Goal: Information Seeking & Learning: Understand process/instructions

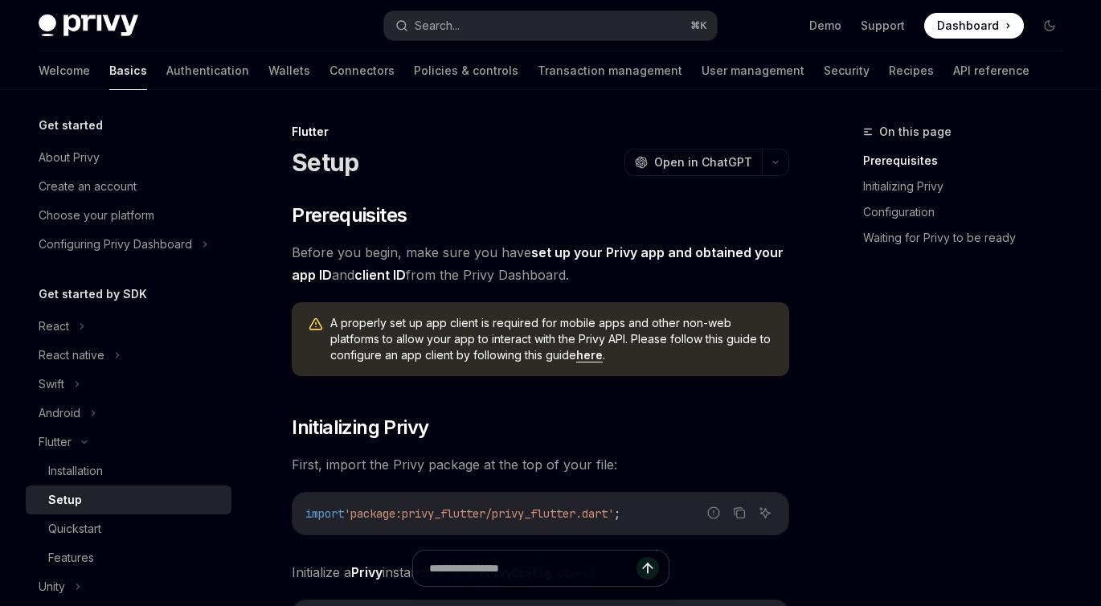
click at [524, 141] on div "Flutter Setup OpenAI Open in ChatGPT" at bounding box center [540, 150] width 497 height 53
click at [781, 159] on icon "button" at bounding box center [775, 162] width 19 height 6
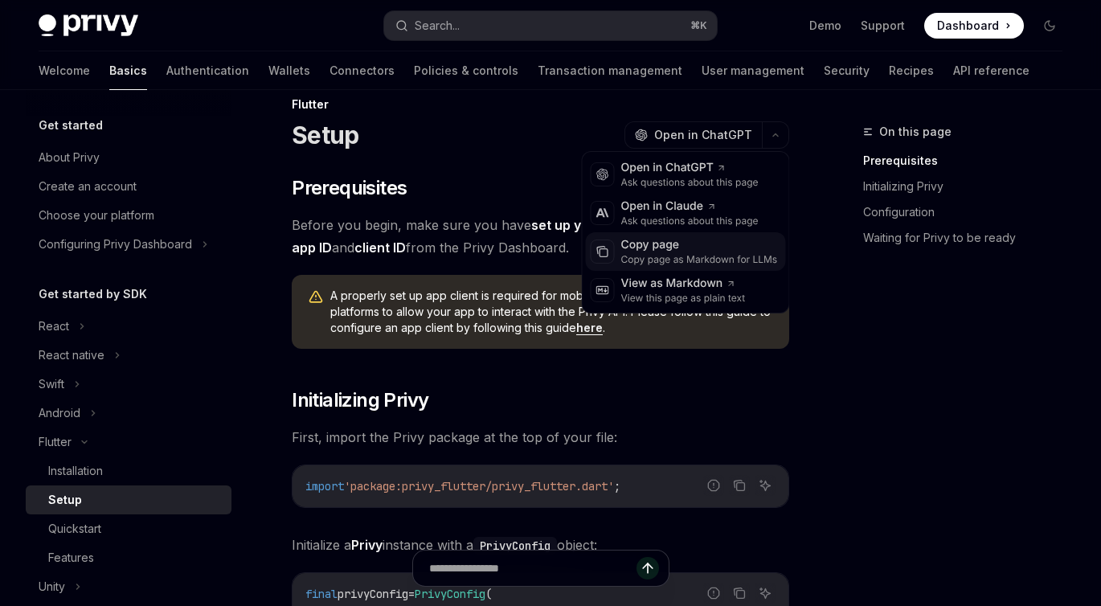
scroll to position [28, 0]
click at [92, 476] on div "Installation" at bounding box center [75, 470] width 55 height 19
type textarea "*"
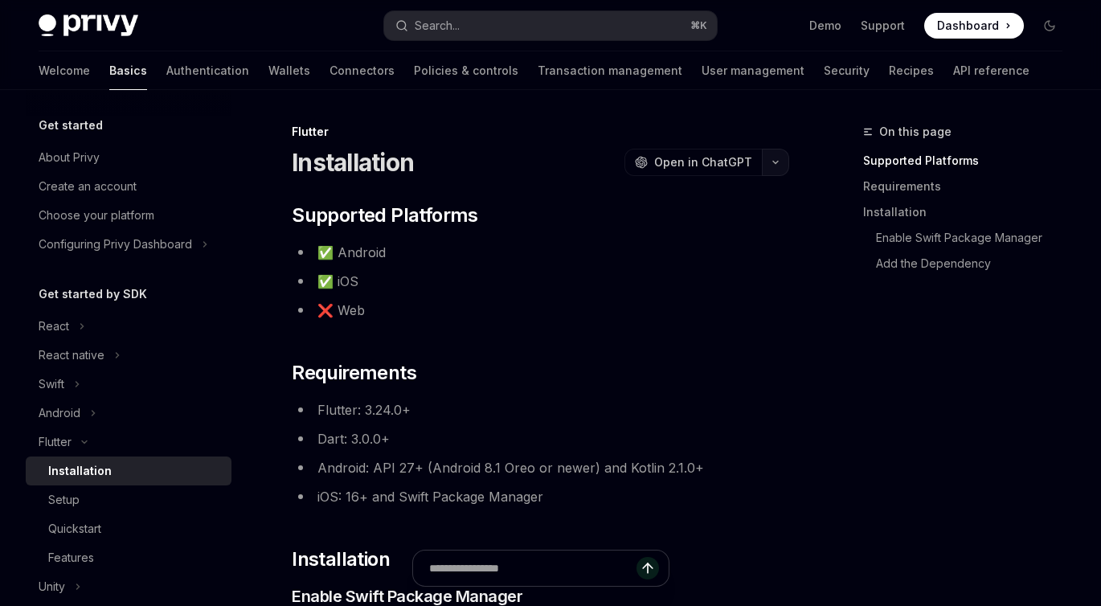
click at [779, 160] on button "button" at bounding box center [775, 162] width 27 height 27
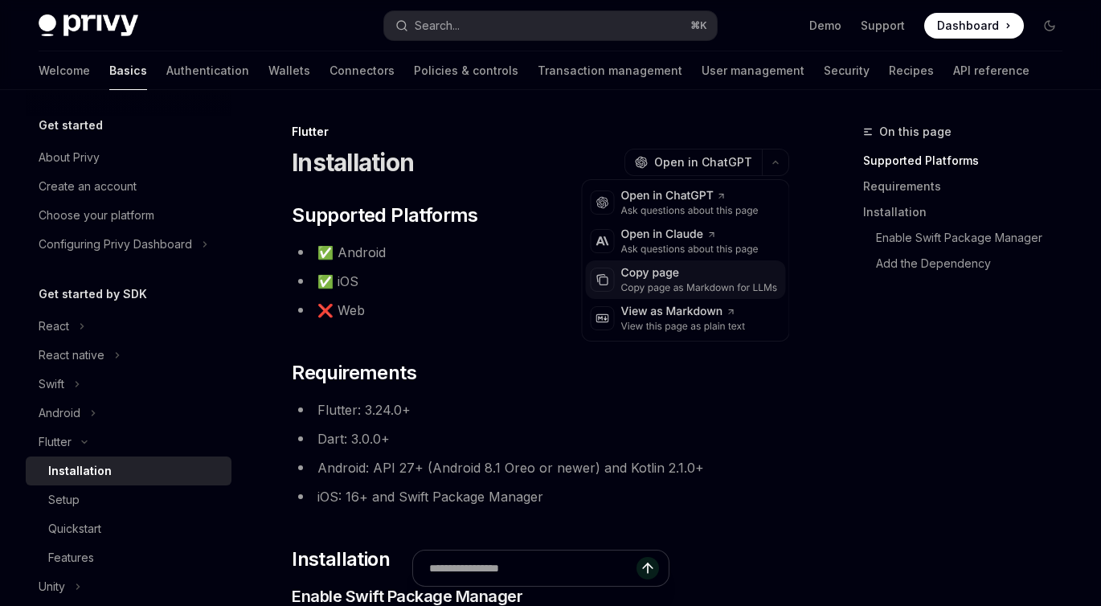
click at [676, 278] on div "Copy page" at bounding box center [699, 273] width 157 height 16
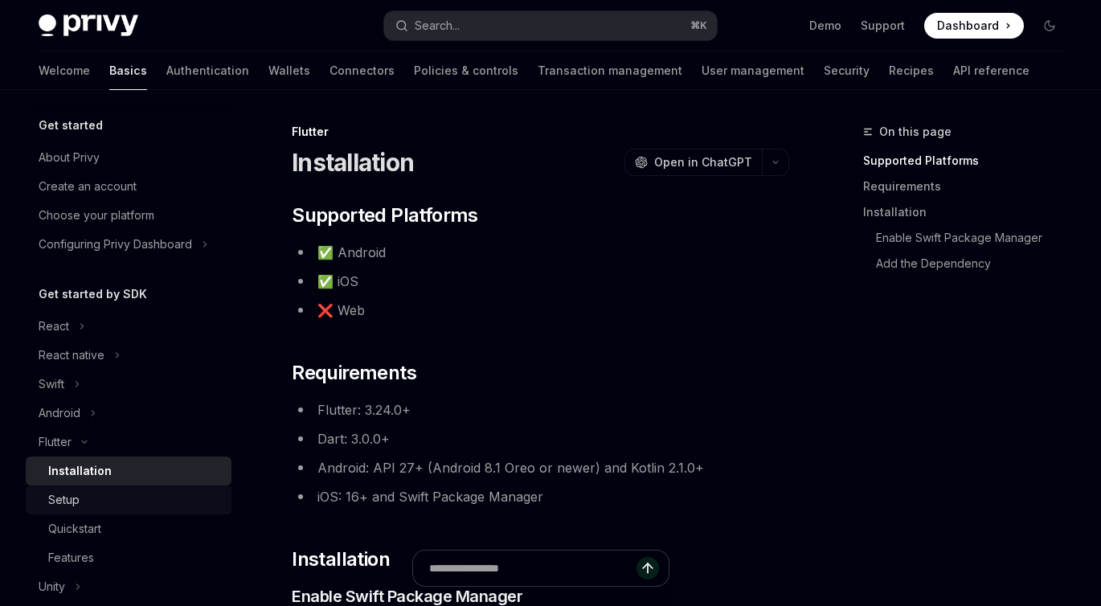
click at [78, 504] on div "Setup" at bounding box center [63, 499] width 31 height 19
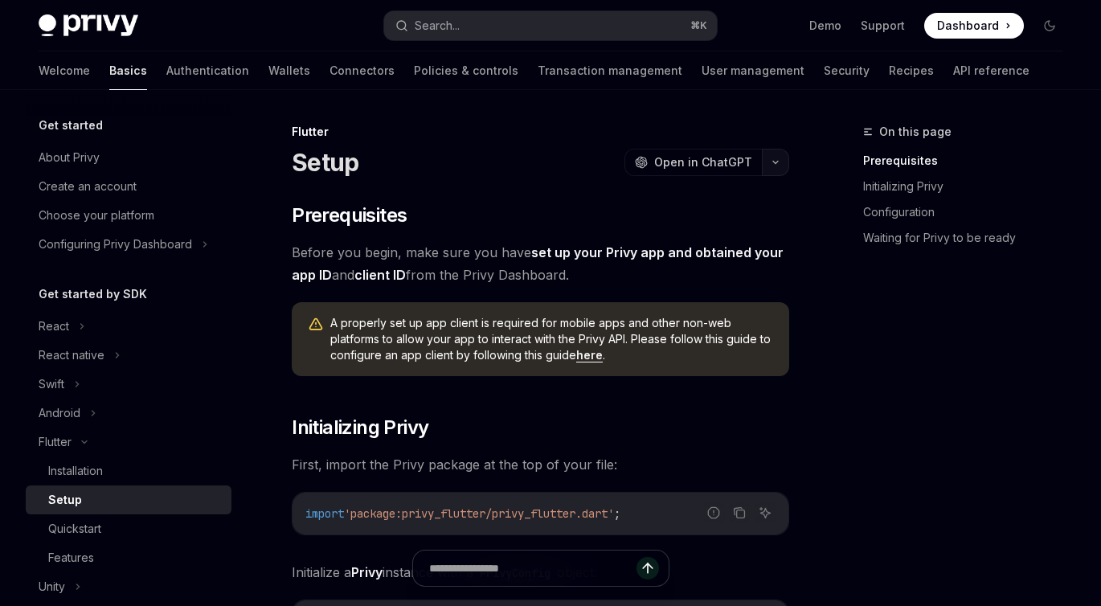
click at [777, 167] on button "button" at bounding box center [775, 162] width 27 height 27
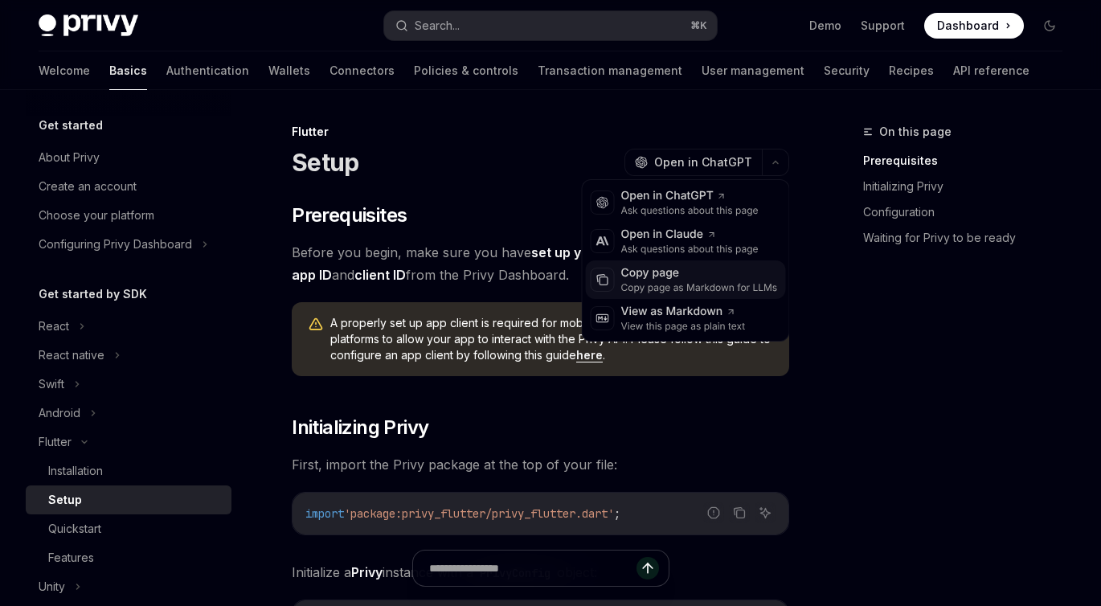
click at [706, 276] on div "Copy page" at bounding box center [699, 273] width 157 height 16
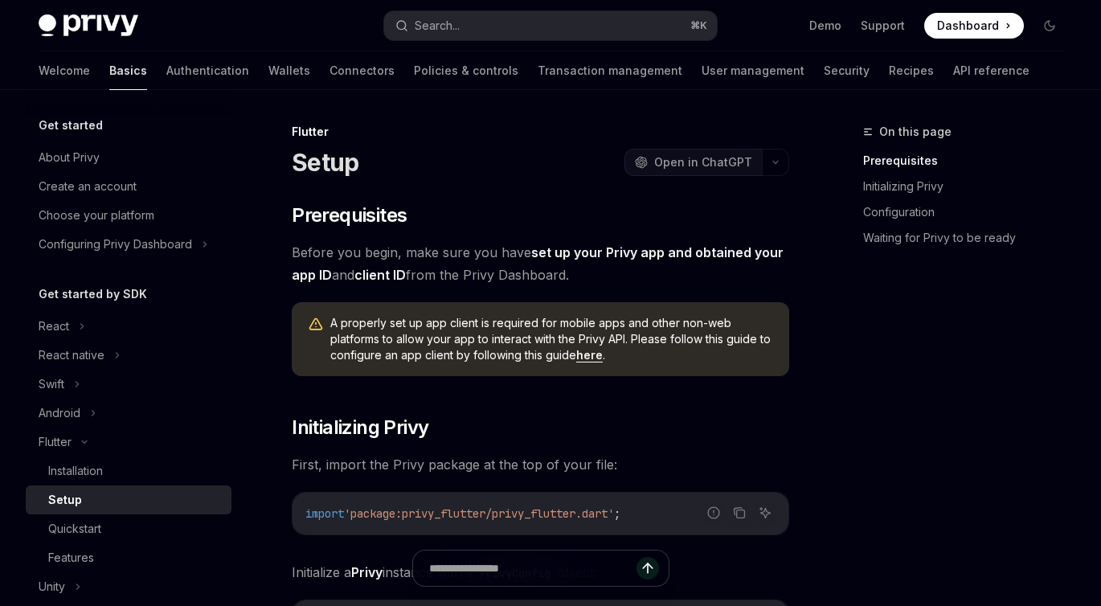
click at [726, 168] on span "Open in ChatGPT" at bounding box center [703, 162] width 98 height 16
click at [777, 159] on icon "button" at bounding box center [775, 162] width 19 height 6
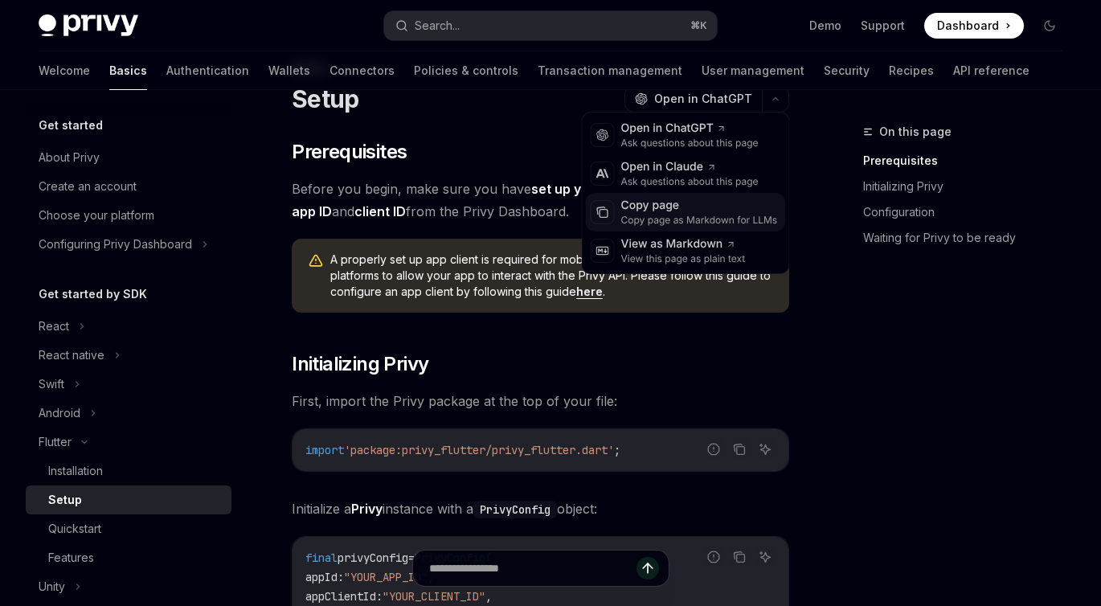
scroll to position [68, 0]
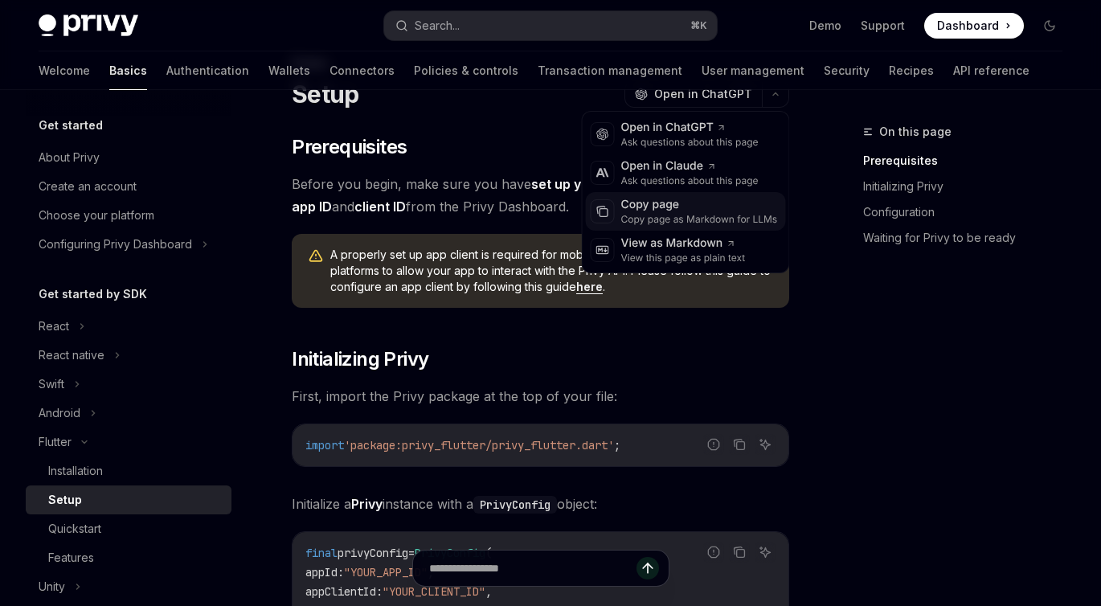
click at [649, 203] on div "Copy page" at bounding box center [699, 205] width 157 height 16
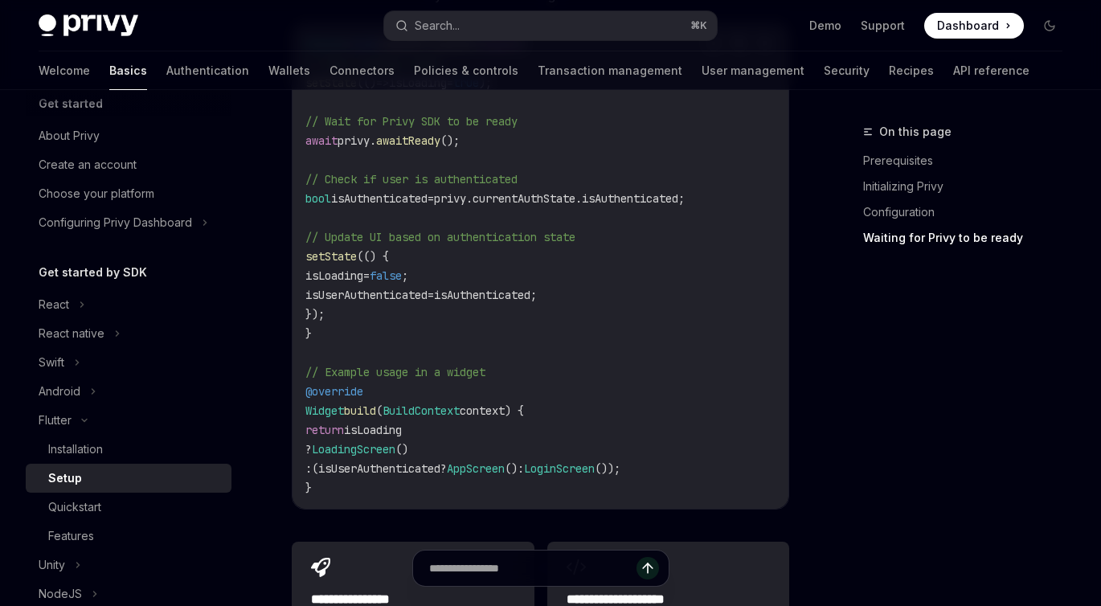
scroll to position [1661, 0]
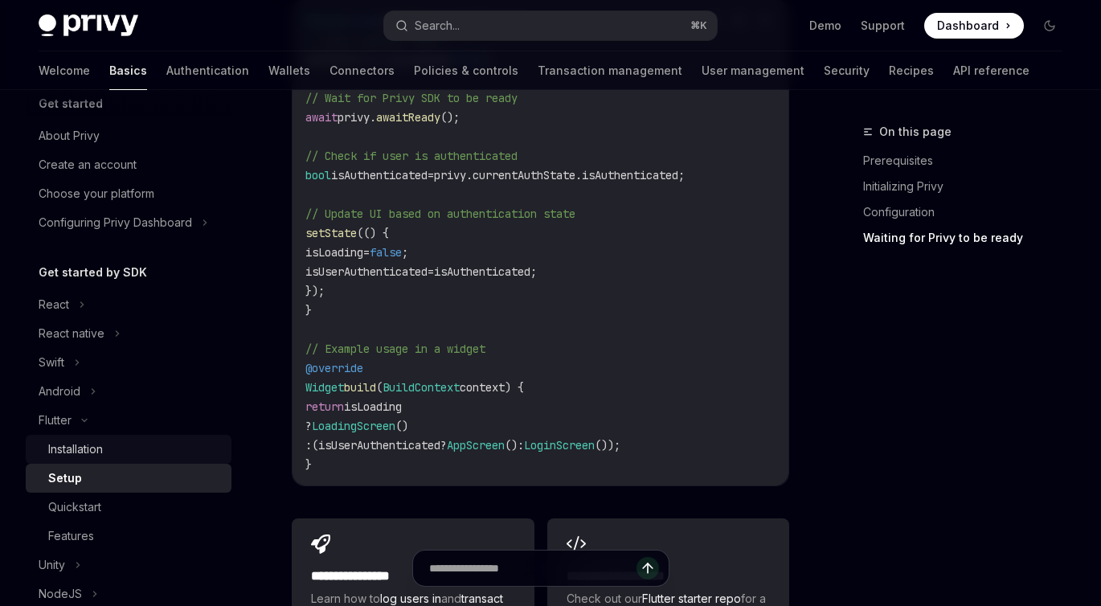
click at [85, 444] on div "Installation" at bounding box center [75, 449] width 55 height 19
type textarea "*"
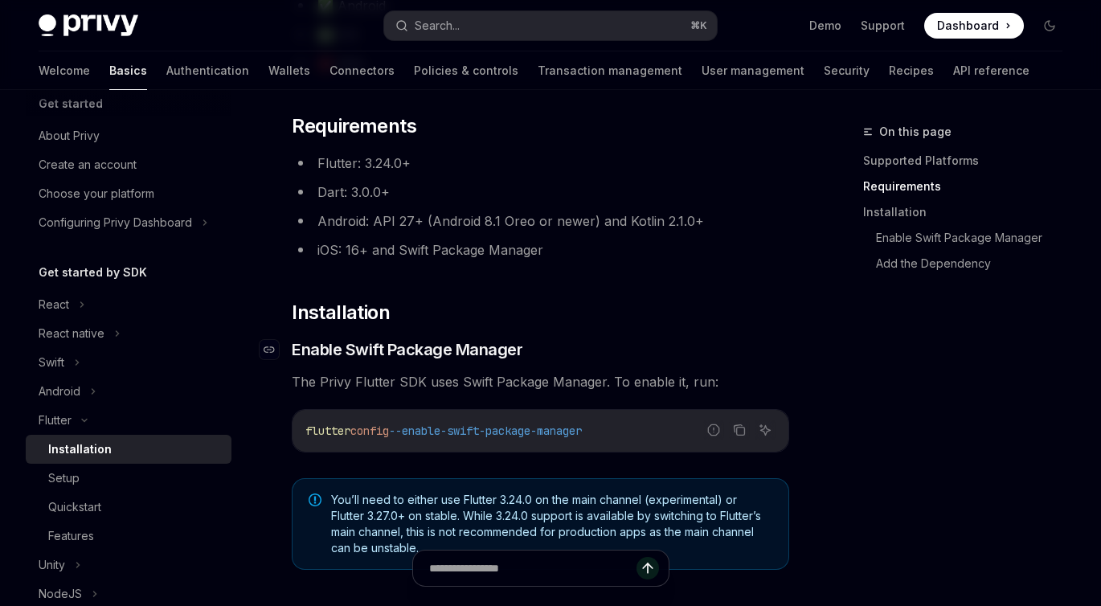
scroll to position [164, 0]
